Goal: Task Accomplishment & Management: Complete application form

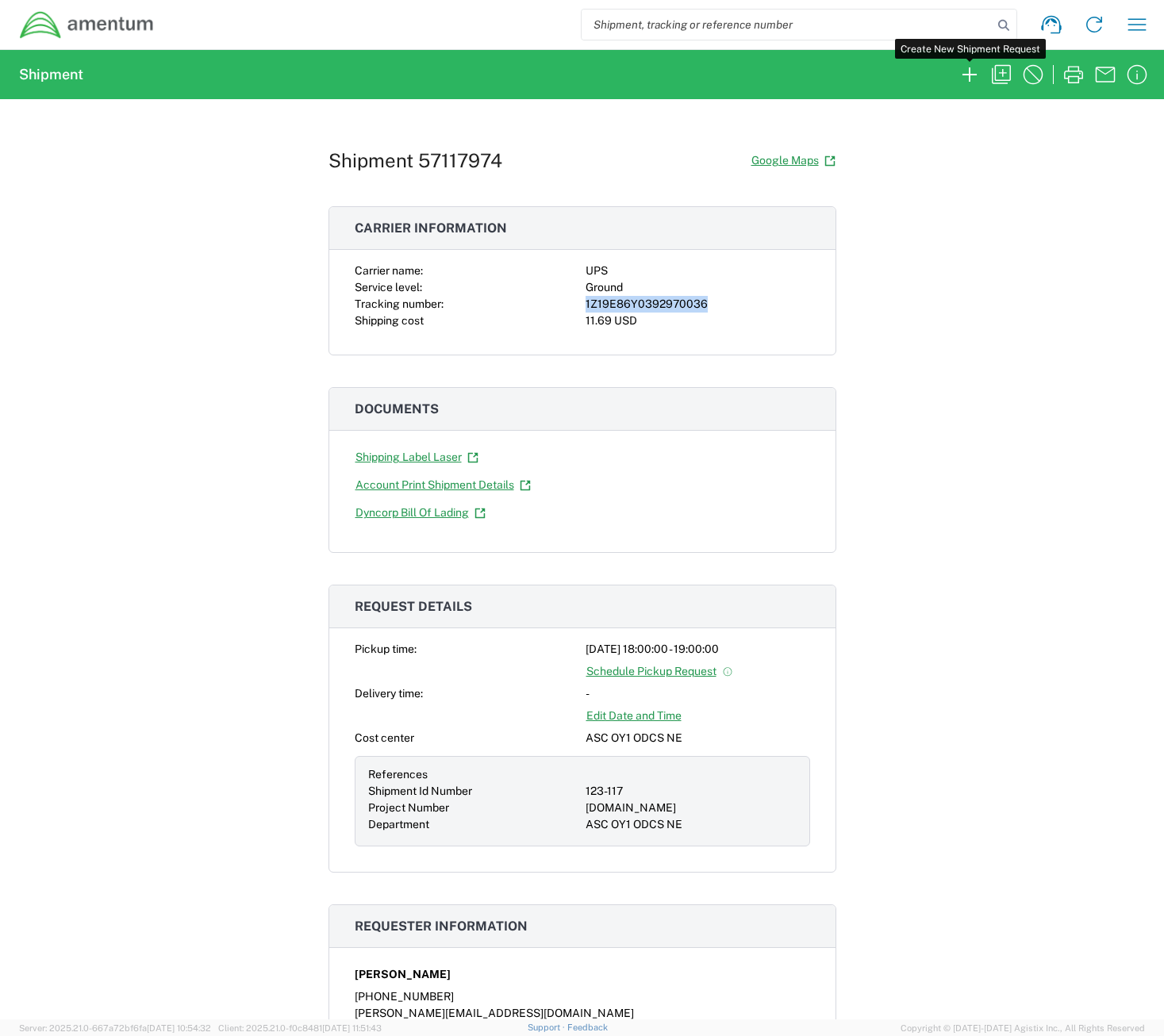
click at [971, 71] on icon "button" at bounding box center [970, 75] width 26 height 26
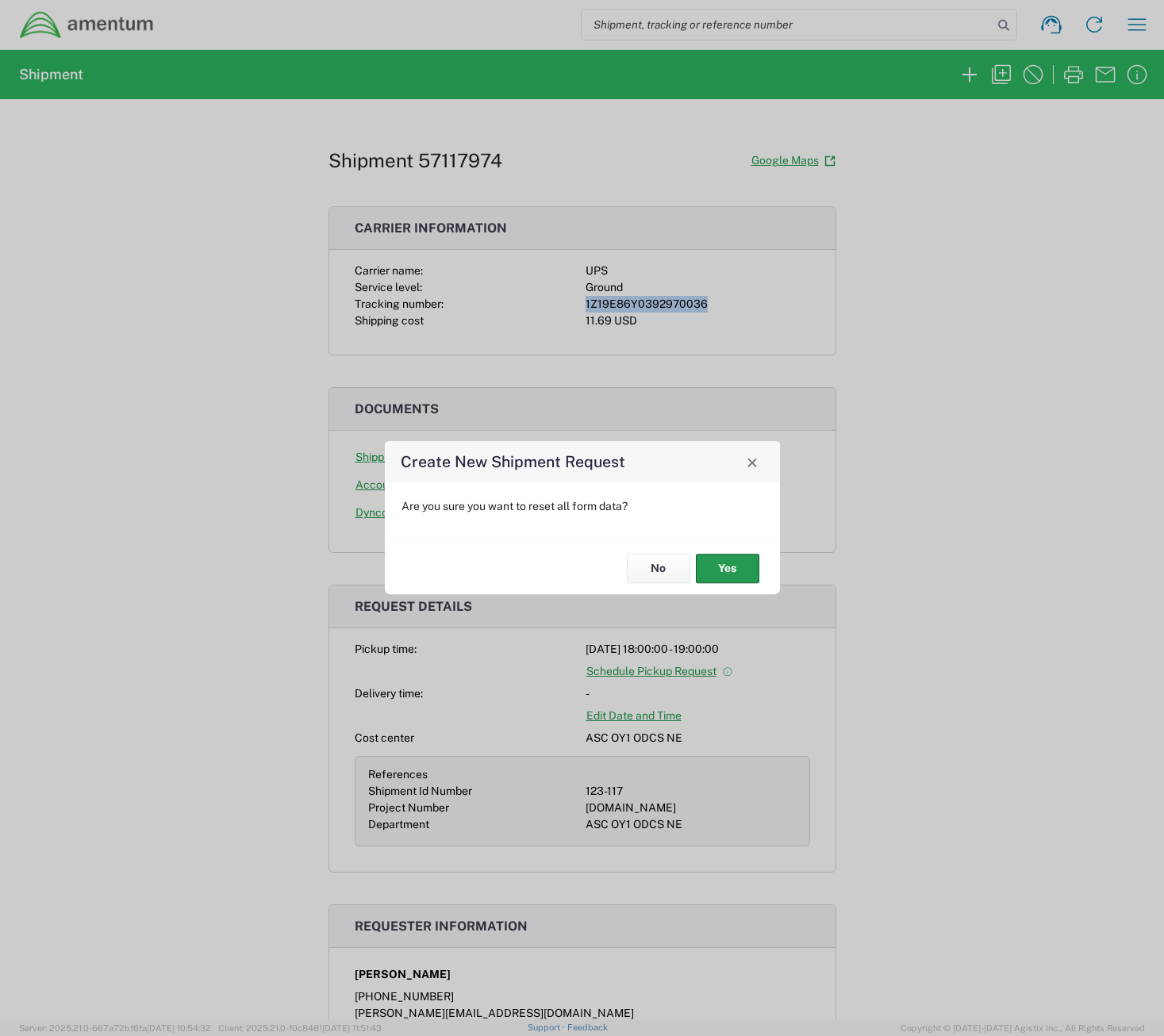
click at [737, 564] on button "Yes" at bounding box center [727, 568] width 63 height 30
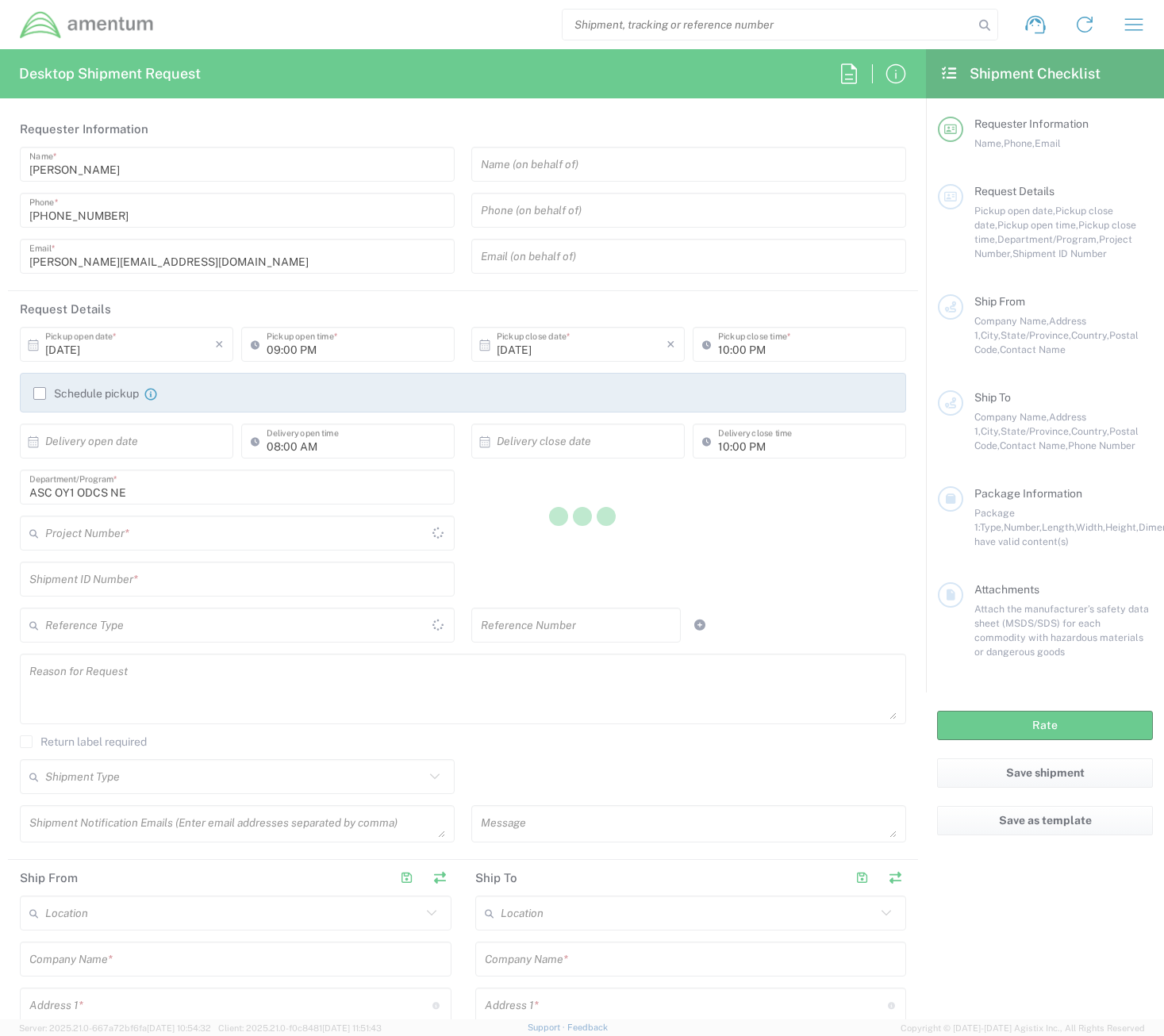
type input "[GEOGRAPHIC_DATA]"
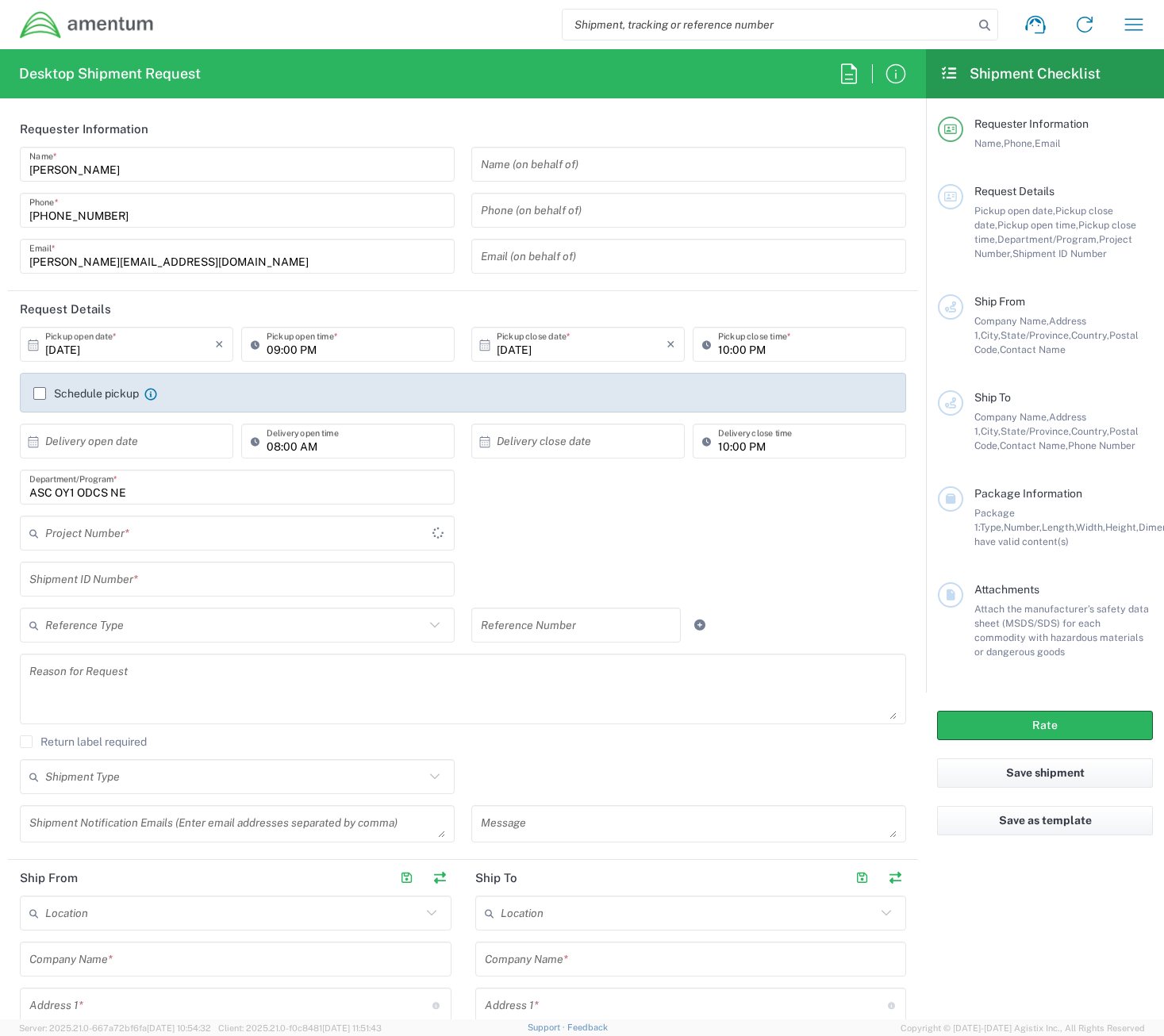
type input "[DOMAIN_NAME]"
click at [190, 344] on input "[DATE]" at bounding box center [130, 344] width 170 height 28
drag, startPoint x: 93, startPoint y: 462, endPoint x: 101, endPoint y: 460, distance: 8.2
click at [101, 460] on span "14" at bounding box center [106, 467] width 23 height 22
type input "[DATE]"
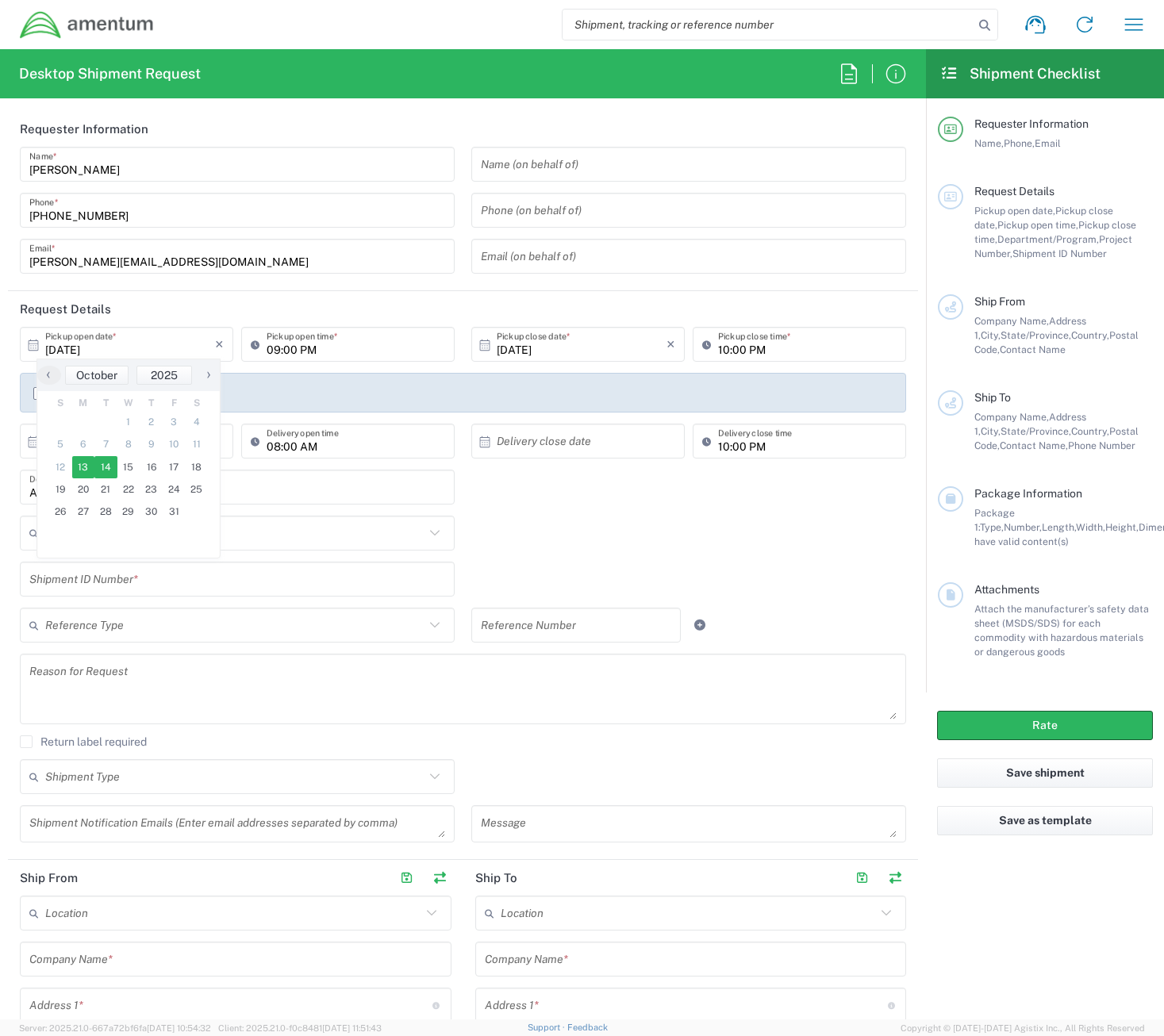
type input "[DATE]"
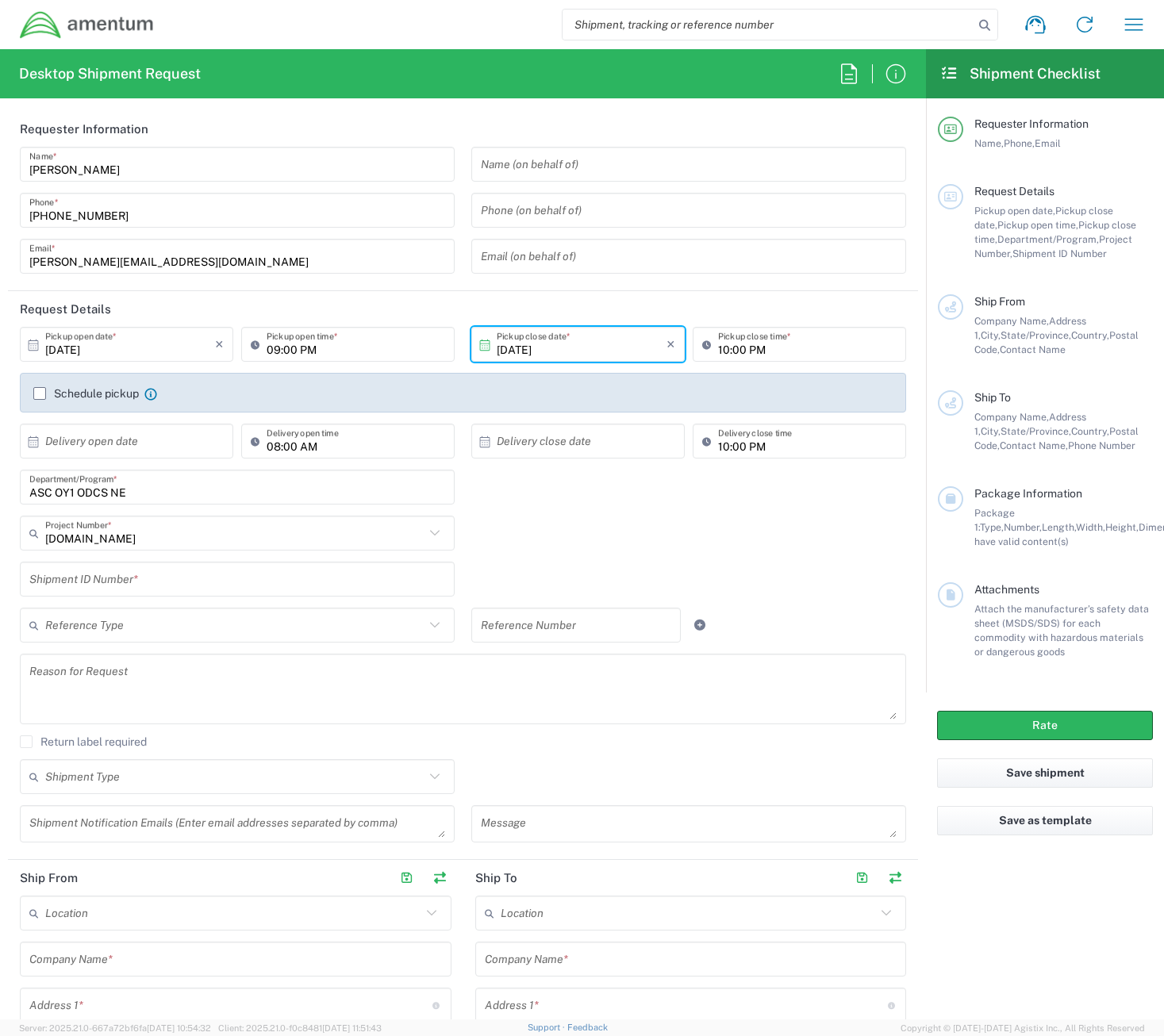
click at [266, 348] on input "09:00 PM" at bounding box center [355, 344] width 179 height 28
click at [362, 342] on input "08:00 PM" at bounding box center [355, 344] width 179 height 28
type input "08:00 AM"
type input "03:00 PM"
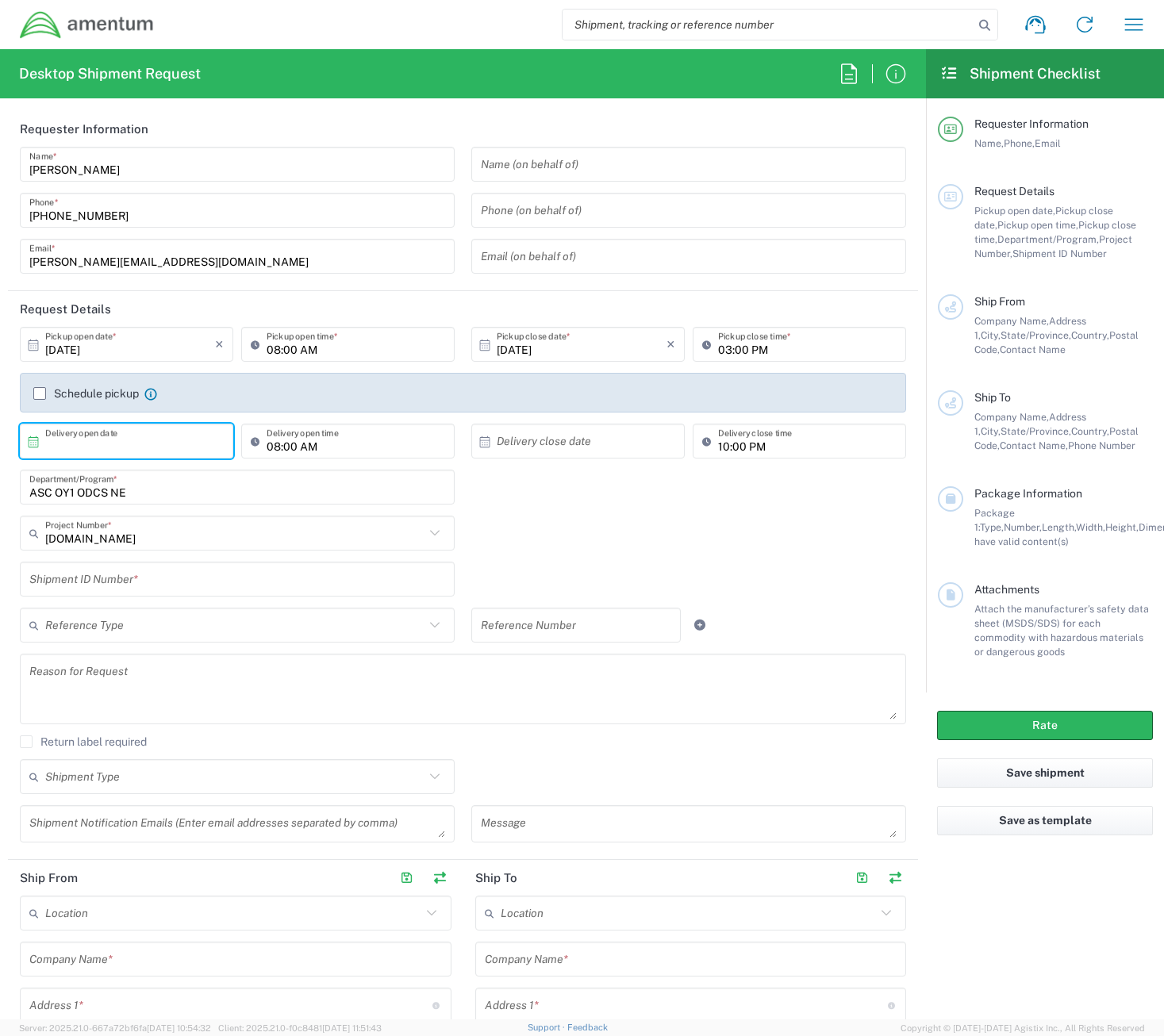
click at [181, 436] on input "text" at bounding box center [130, 441] width 170 height 28
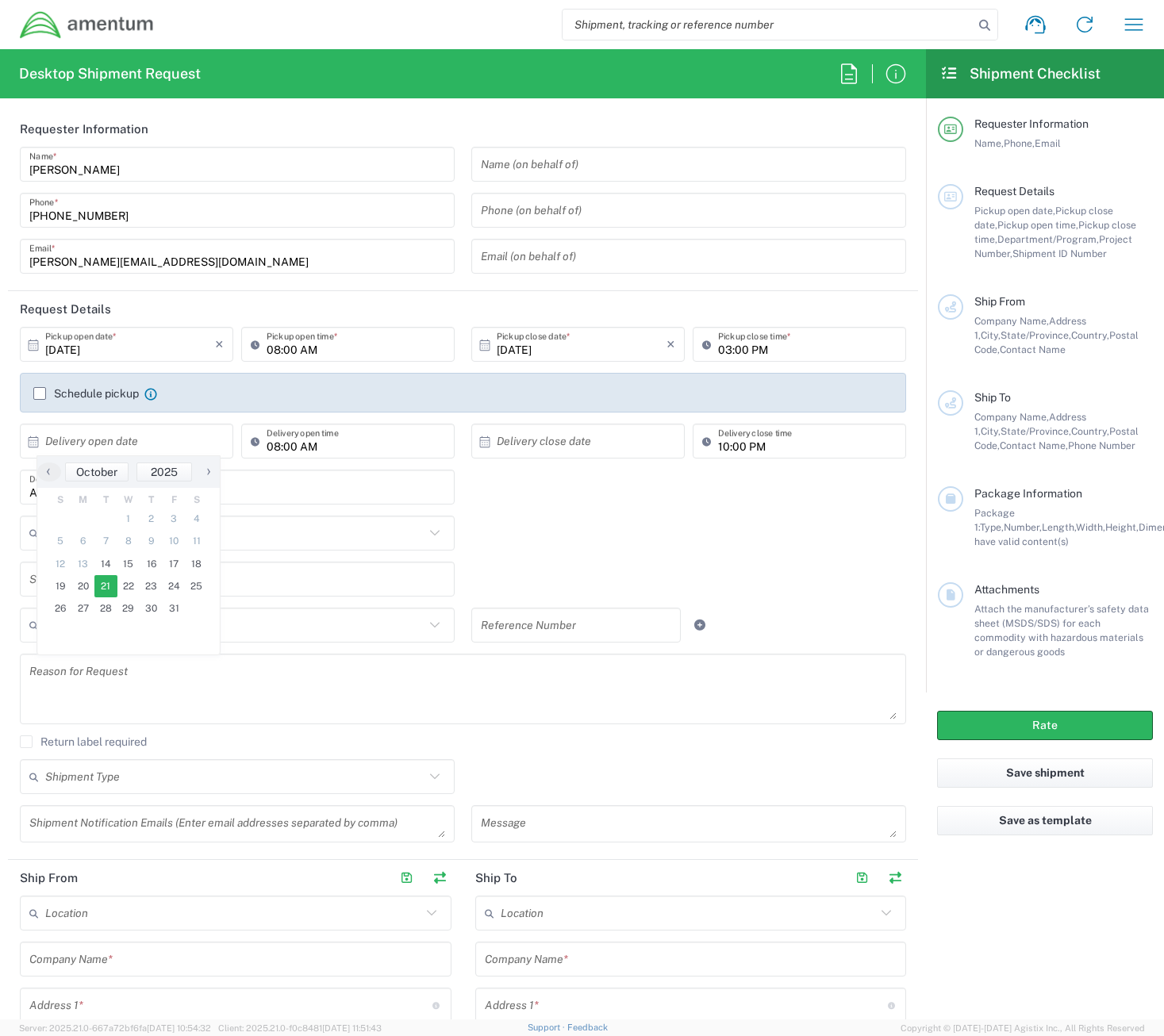
click at [103, 590] on span "21" at bounding box center [106, 586] width 23 height 22
type input "[DATE]"
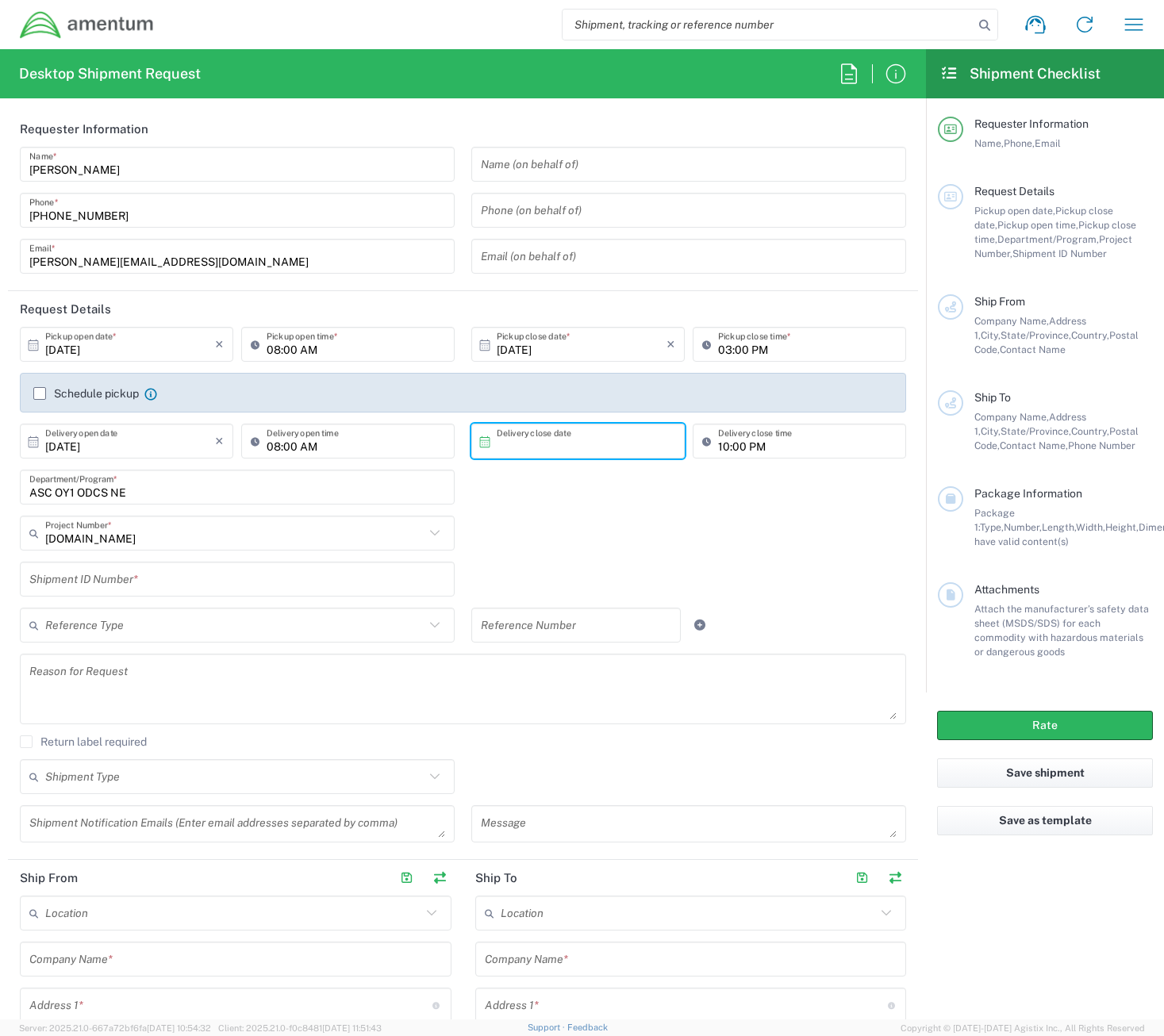
click at [582, 447] on input "text" at bounding box center [582, 441] width 170 height 28
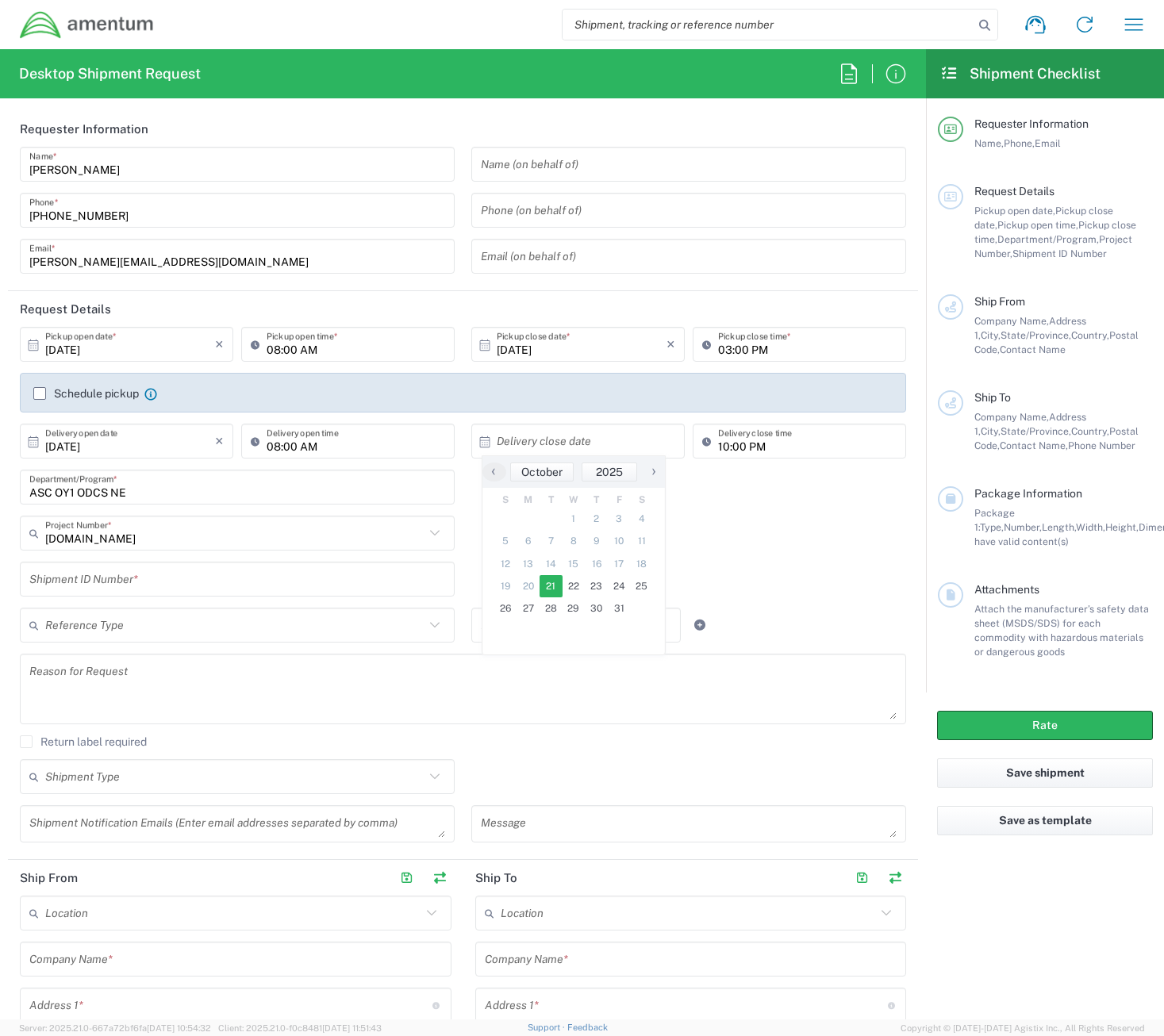
click at [552, 587] on span "21" at bounding box center [551, 586] width 23 height 22
type input "[DATE]"
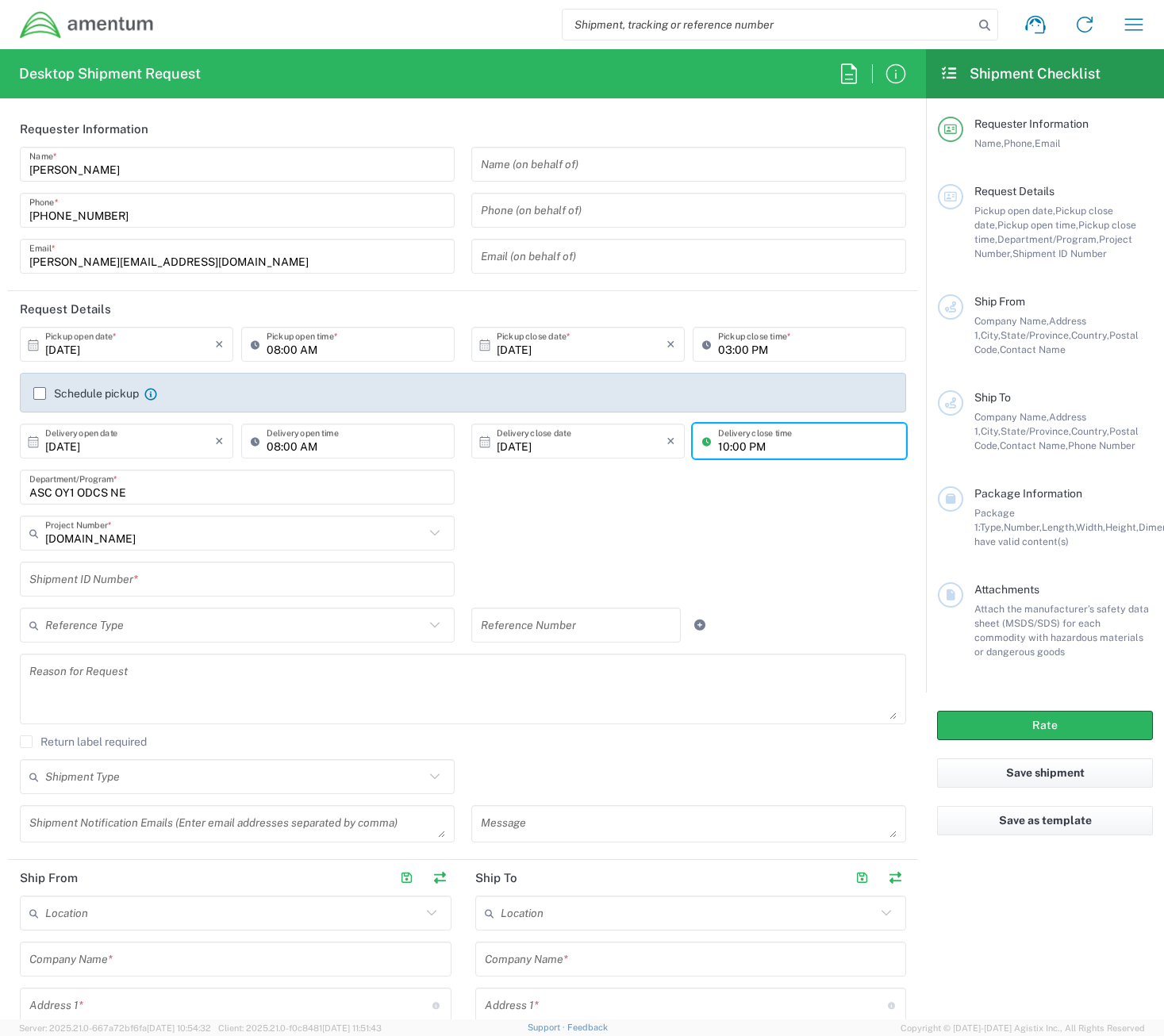
click at [718, 450] on input "10:00 PM" at bounding box center [807, 441] width 179 height 28
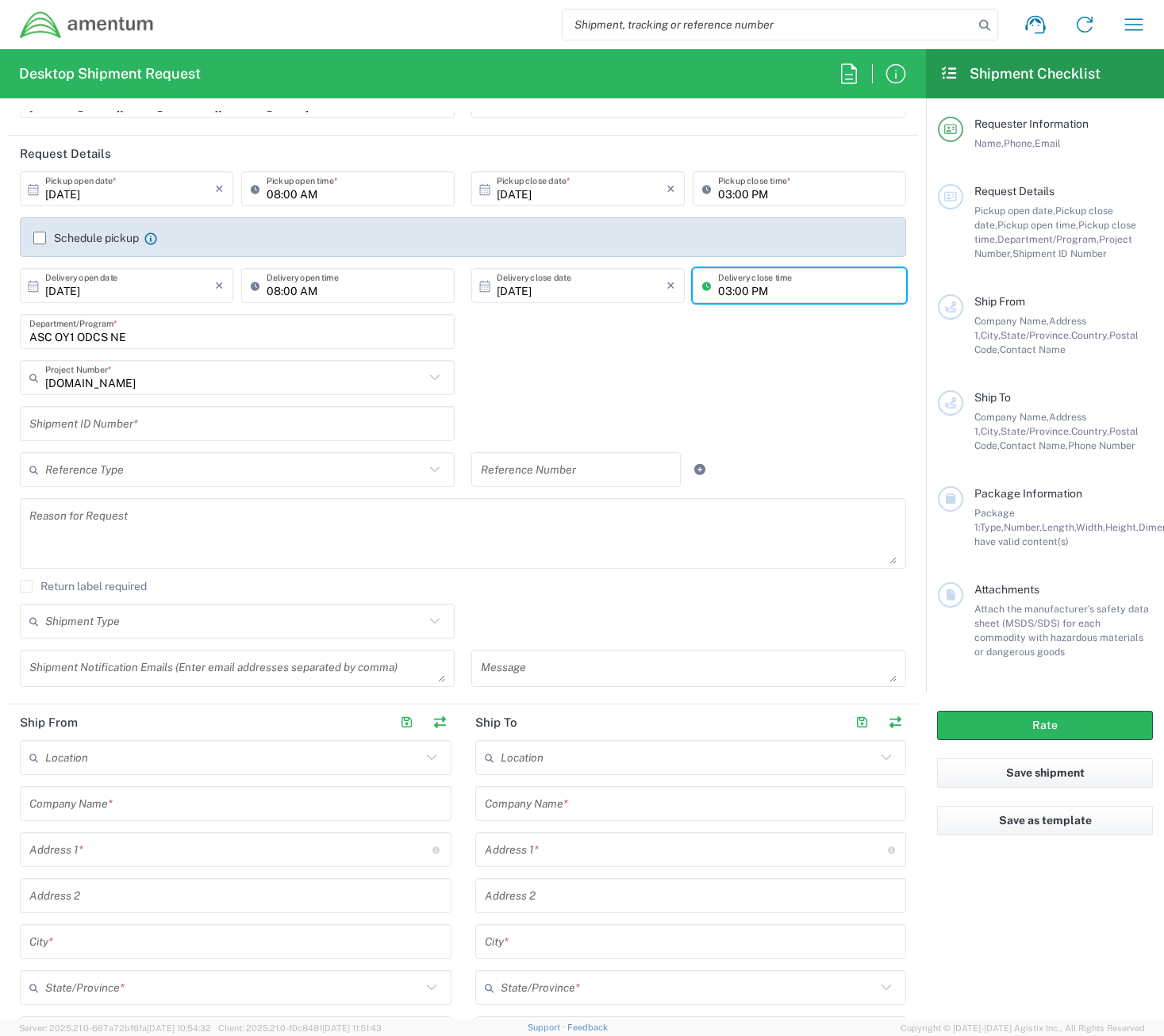
scroll to position [159, 0]
type input "03:00 PM"
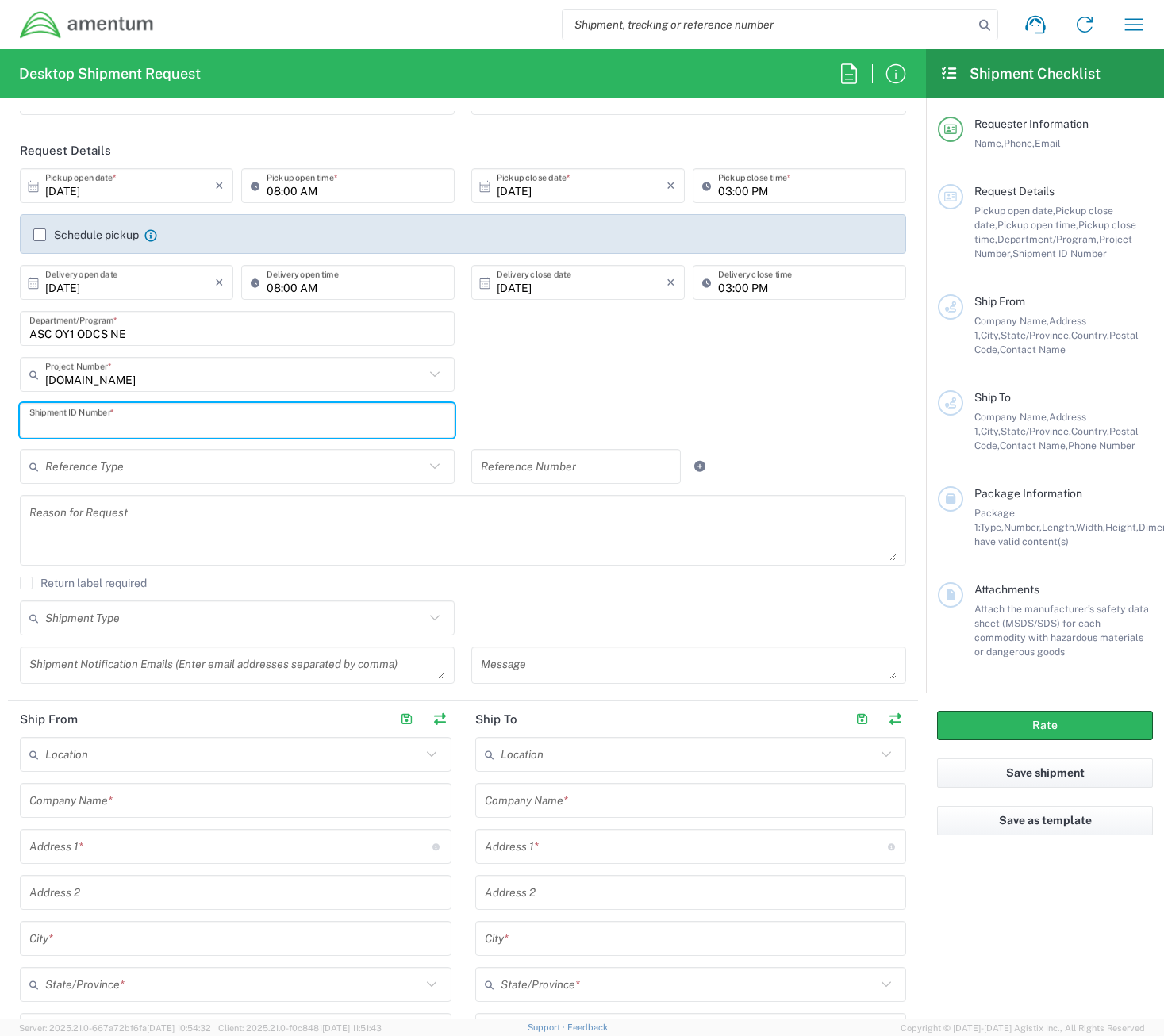
click at [115, 414] on input "text" at bounding box center [237, 420] width 416 height 28
paste input "123-117"
type input "123-117"
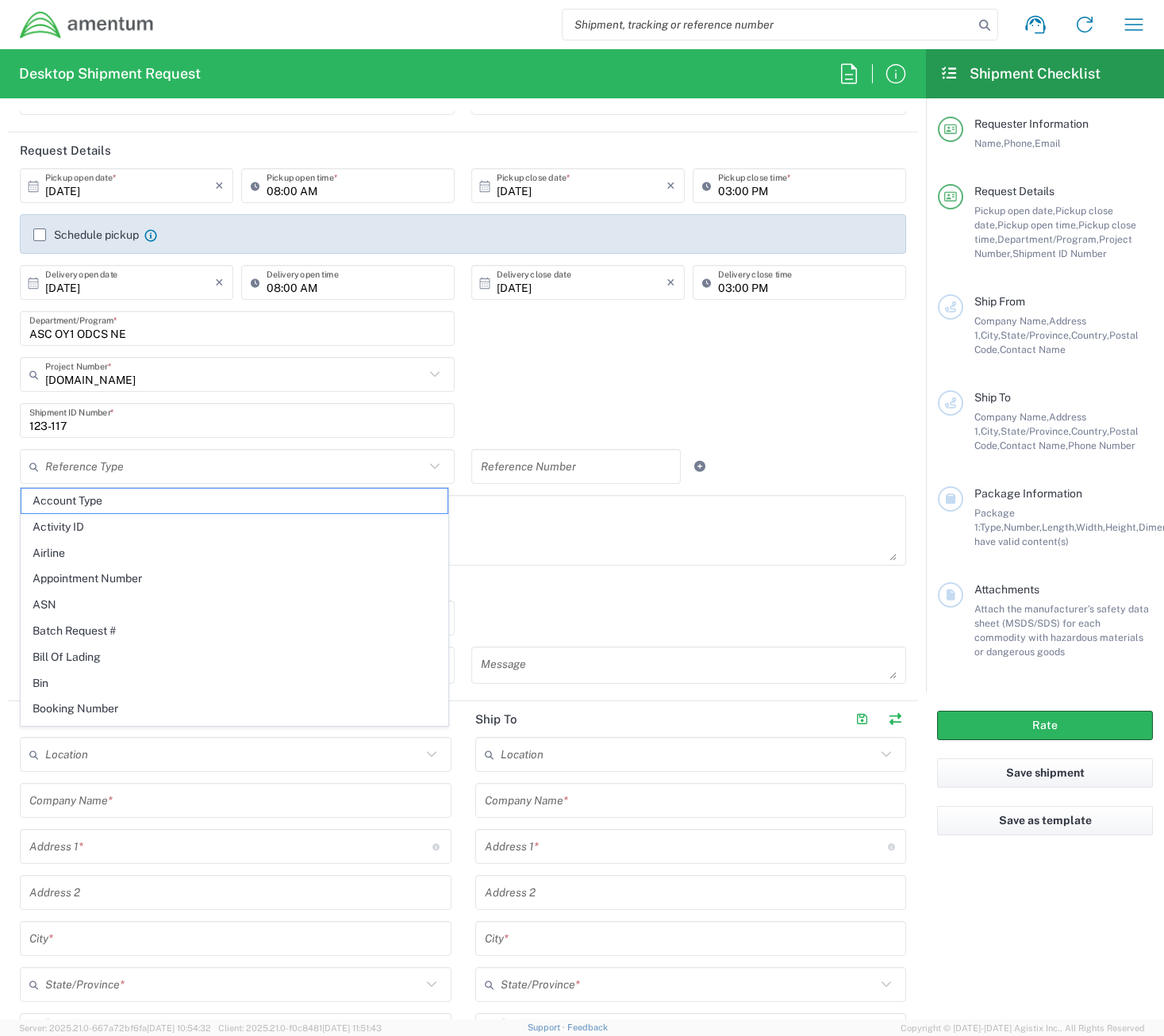
click at [521, 395] on div "[DOMAIN_NAME] Project Number * [DOMAIN_NAME] 0915.E0002.02.000.2CE,LABOR ONLY O…" at bounding box center [464, 379] width 903 height 46
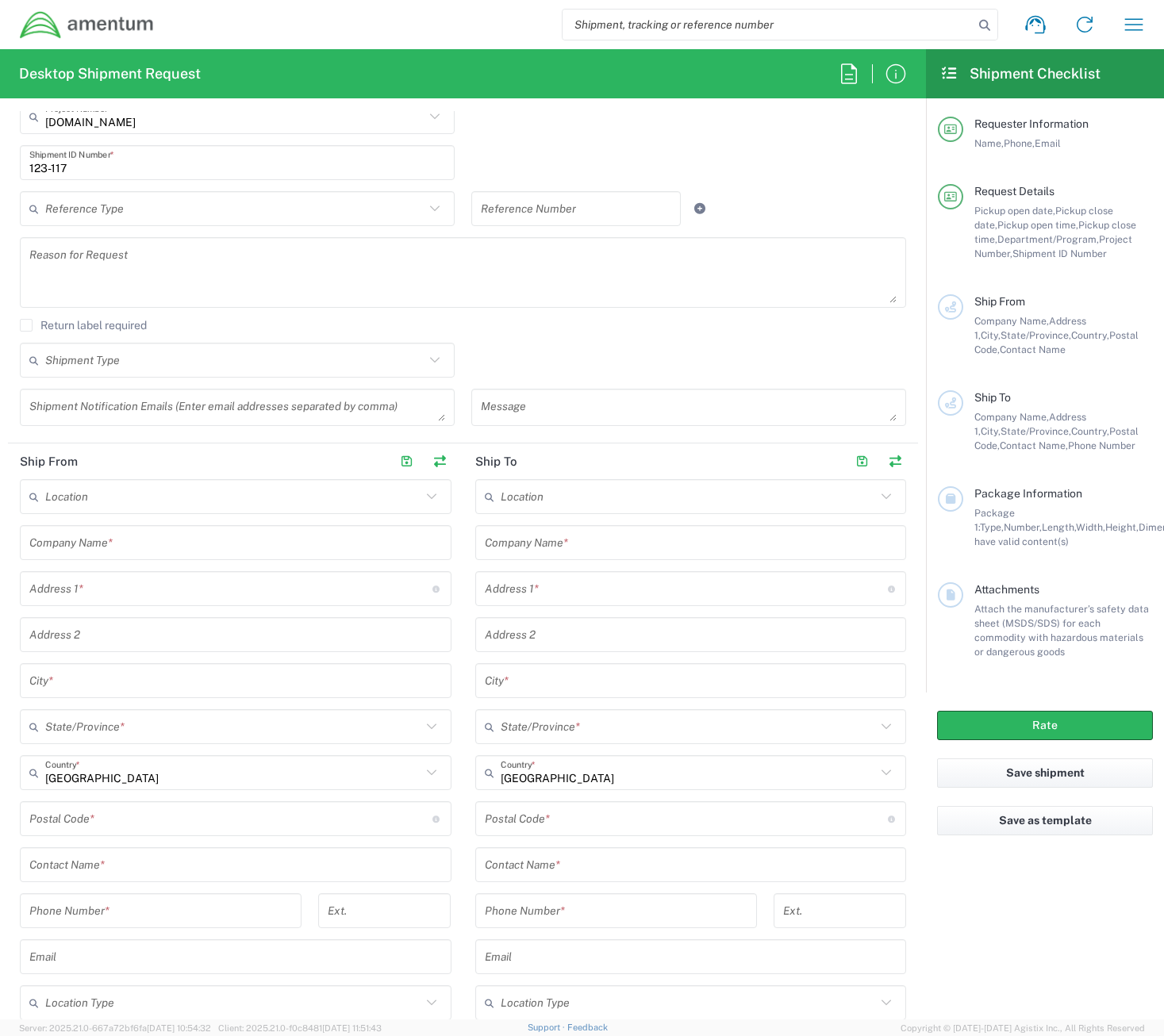
scroll to position [476, 0]
